Goal: Task Accomplishment & Management: Complete application form

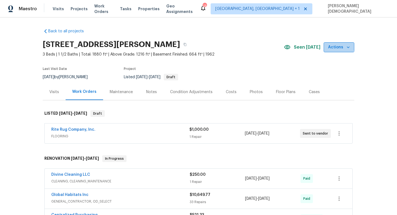
click at [336, 45] on span "Actions" at bounding box center [339, 47] width 22 height 7
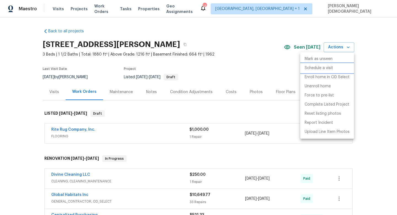
click at [329, 68] on p "Schedule a visit" at bounding box center [319, 68] width 28 height 6
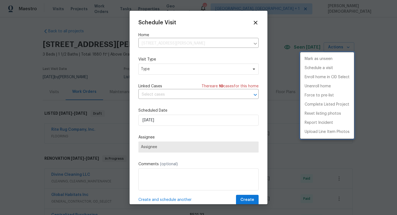
click at [169, 68] on div at bounding box center [198, 107] width 397 height 215
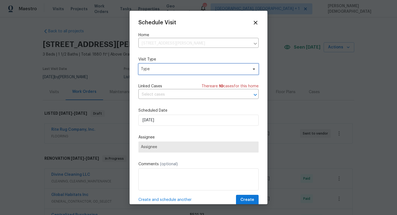
click at [162, 68] on span "Type" at bounding box center [194, 69] width 107 height 6
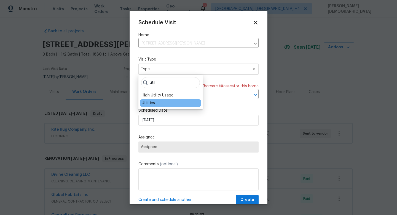
type input "util"
click at [160, 103] on div "Utilities" at bounding box center [170, 103] width 61 height 8
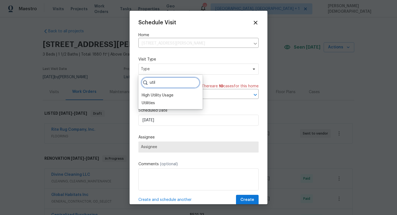
click at [165, 82] on input "util" at bounding box center [170, 82] width 59 height 11
click at [151, 108] on div "util High Utility Usage Utilities" at bounding box center [171, 92] width 64 height 34
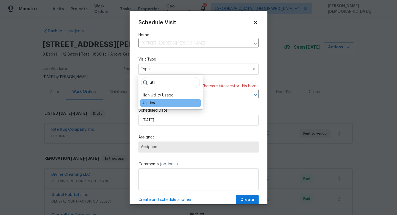
click at [151, 105] on div "Utilities" at bounding box center [148, 103] width 13 height 6
click at [151, 105] on div "Schedule Visit Home [STREET_ADDRESS][PERSON_NAME] ​ Visit Type Type Linked Case…" at bounding box center [199, 112] width 120 height 185
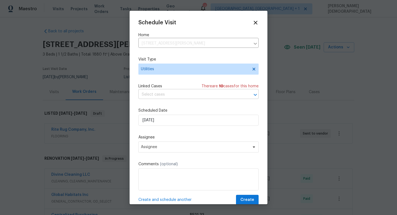
click at [159, 93] on input "text" at bounding box center [191, 94] width 105 height 9
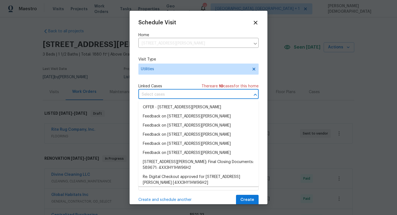
paste input "[URL][DOMAIN_NAME]"
click at [254, 94] on icon "Close" at bounding box center [255, 94] width 7 height 7
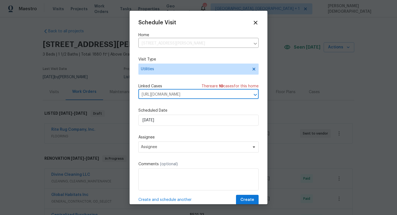
click at [243, 94] on input "[URL][DOMAIN_NAME]" at bounding box center [191, 94] width 105 height 9
drag, startPoint x: 243, startPoint y: 94, endPoint x: 138, endPoint y: 98, distance: 104.7
click at [138, 98] on div "Schedule Visit Home [STREET_ADDRESS][PERSON_NAME] ​ Visit Type Utilities Linked…" at bounding box center [199, 107] width 138 height 193
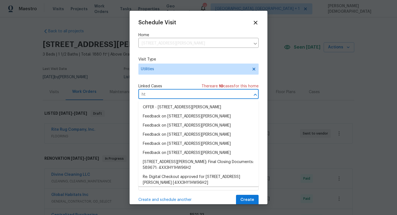
type input "h"
click at [155, 75] on div "Schedule Visit Home [STREET_ADDRESS][PERSON_NAME] ​ Visit Type Utilities Linked…" at bounding box center [199, 112] width 120 height 185
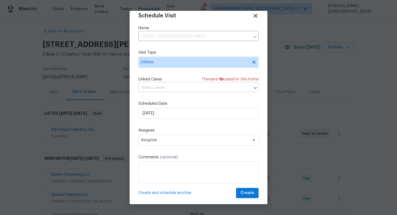
scroll to position [10, 0]
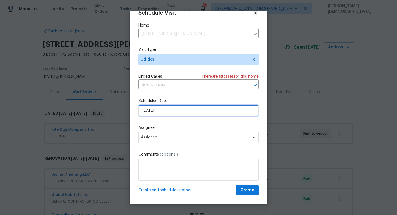
click at [168, 111] on input "[DATE]" at bounding box center [199, 110] width 120 height 11
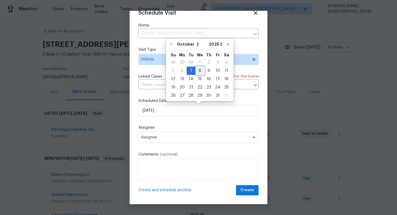
click at [200, 71] on div "8" at bounding box center [200, 71] width 9 height 8
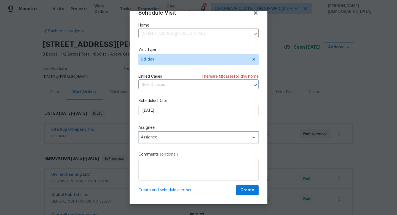
click at [180, 135] on span "Assignee" at bounding box center [195, 137] width 108 height 4
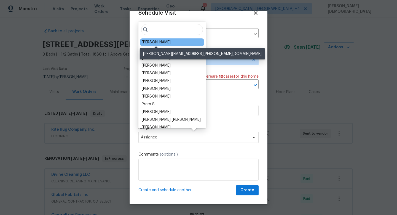
click at [166, 43] on div "[PERSON_NAME]" at bounding box center [156, 42] width 29 height 6
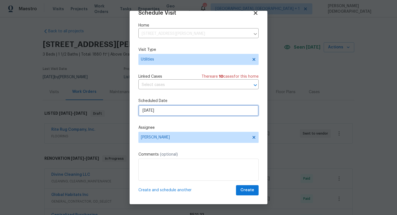
click at [173, 111] on input "[DATE]" at bounding box center [199, 110] width 120 height 11
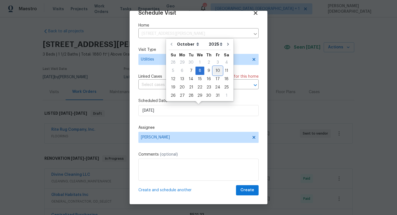
click at [217, 71] on div "10" at bounding box center [217, 71] width 9 height 8
type input "[DATE]"
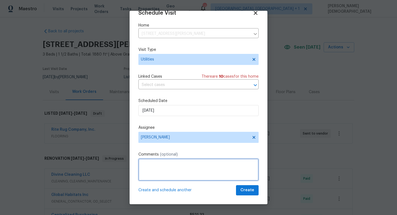
click at [185, 172] on textarea at bounding box center [199, 169] width 120 height 22
type textarea "v"
paste textarea "An appointment is scheduled for [DATE] 12 pm to 4 pm. I have provided your cont…"
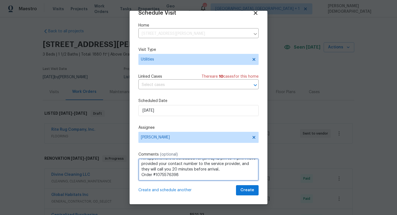
scroll to position [0, 0]
click at [142, 164] on textarea "An appointment is scheduled for [DATE] 12 pm to 4 pm. I have provided your cont…" at bounding box center [199, 169] width 120 height 22
click at [221, 164] on textarea "GAS: An appointment is scheduled for [DATE] 12 pm to 4 pm. I have provided your…" at bounding box center [199, 169] width 120 height 22
type textarea "GAS: An appointment is scheduled for [DATE] 12 pm to 4 pm. I have provided your…"
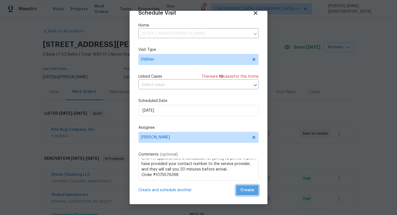
click at [248, 191] on span "Create" at bounding box center [248, 190] width 14 height 7
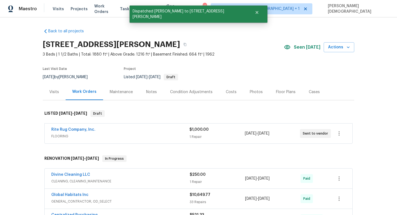
click at [54, 93] on div "Visits" at bounding box center [54, 92] width 10 height 6
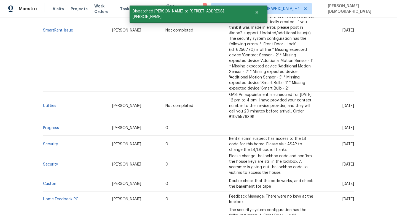
scroll to position [174, 0]
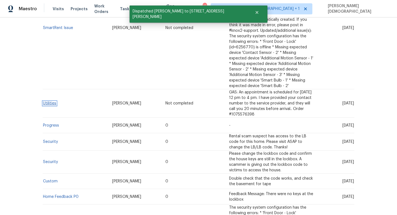
click at [54, 102] on link "Utilities" at bounding box center [49, 103] width 13 height 4
